Goal: Information Seeking & Learning: Learn about a topic

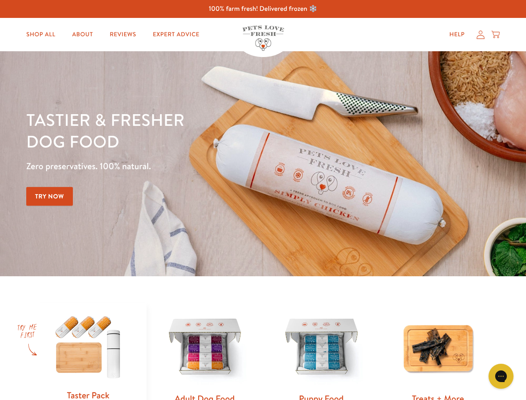
click at [263, 200] on div "Tastier & fresher dog food Zero preservatives. 100% natural. Try Now" at bounding box center [184, 164] width 316 height 110
click at [501, 376] on icon "Gorgias live chat" at bounding box center [501, 376] width 8 height 8
